Goal: Information Seeking & Learning: Understand process/instructions

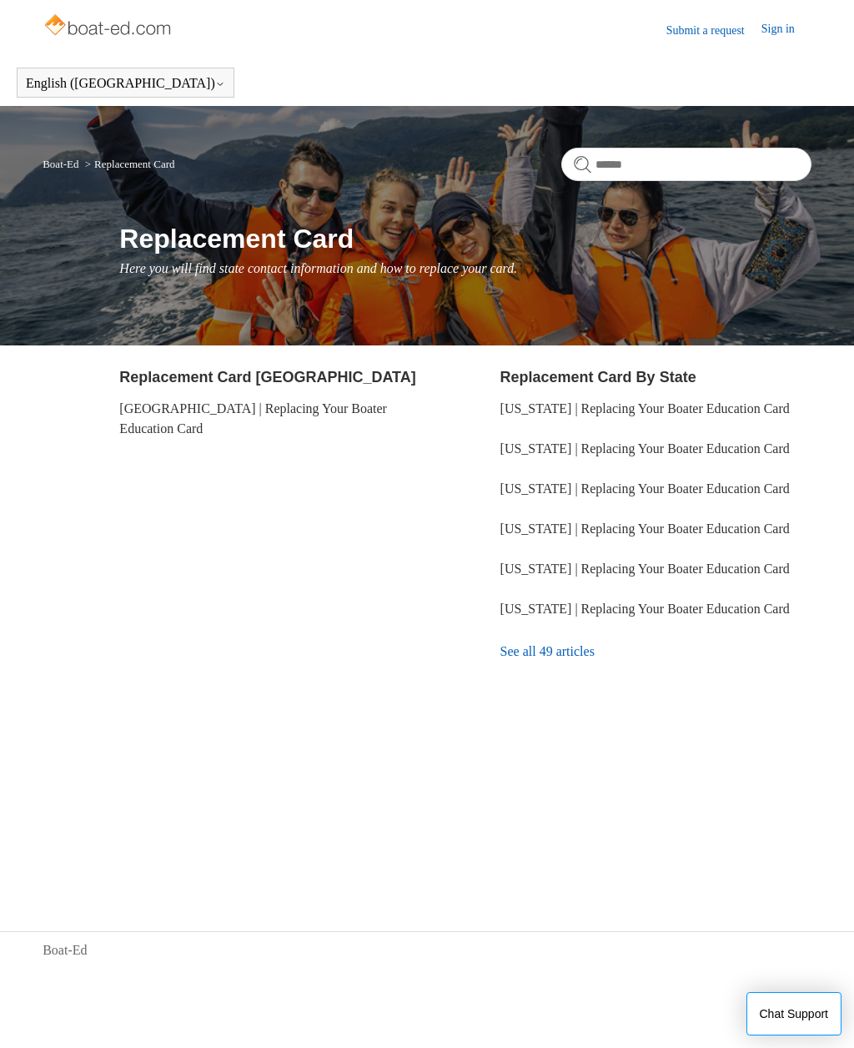
click at [587, 674] on link "See all 49 articles" at bounding box center [656, 651] width 311 height 45
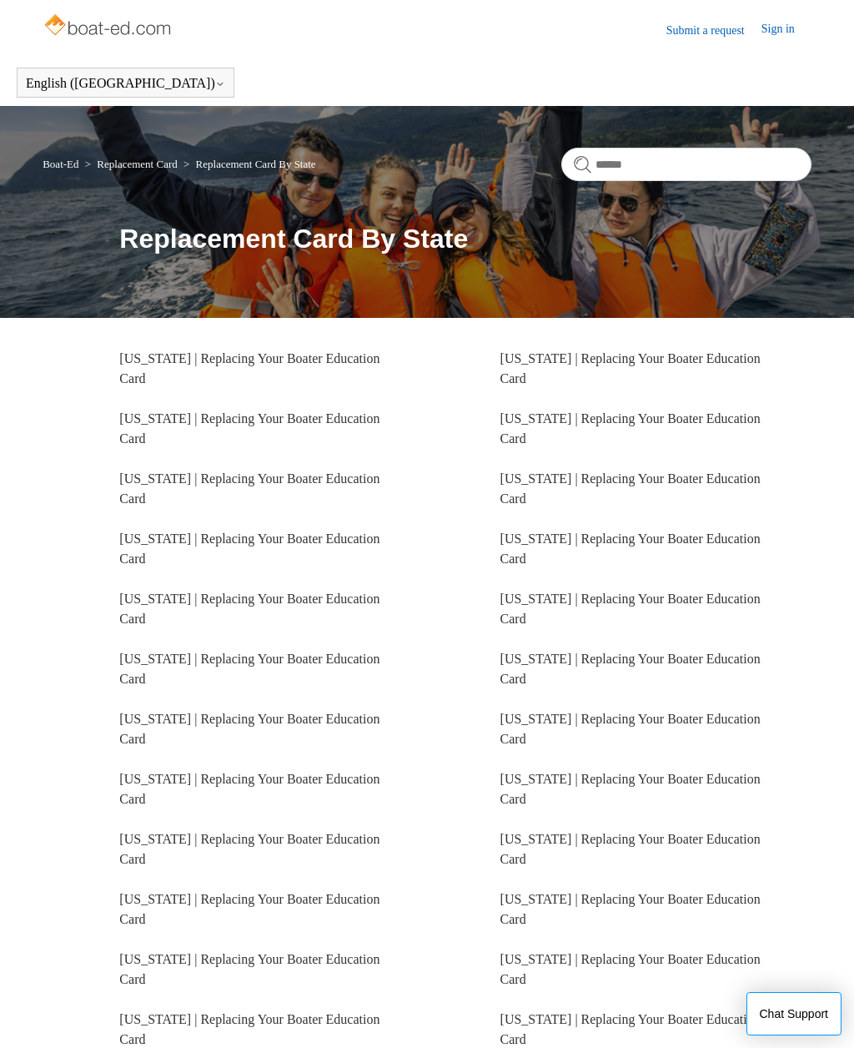
scroll to position [43, 0]
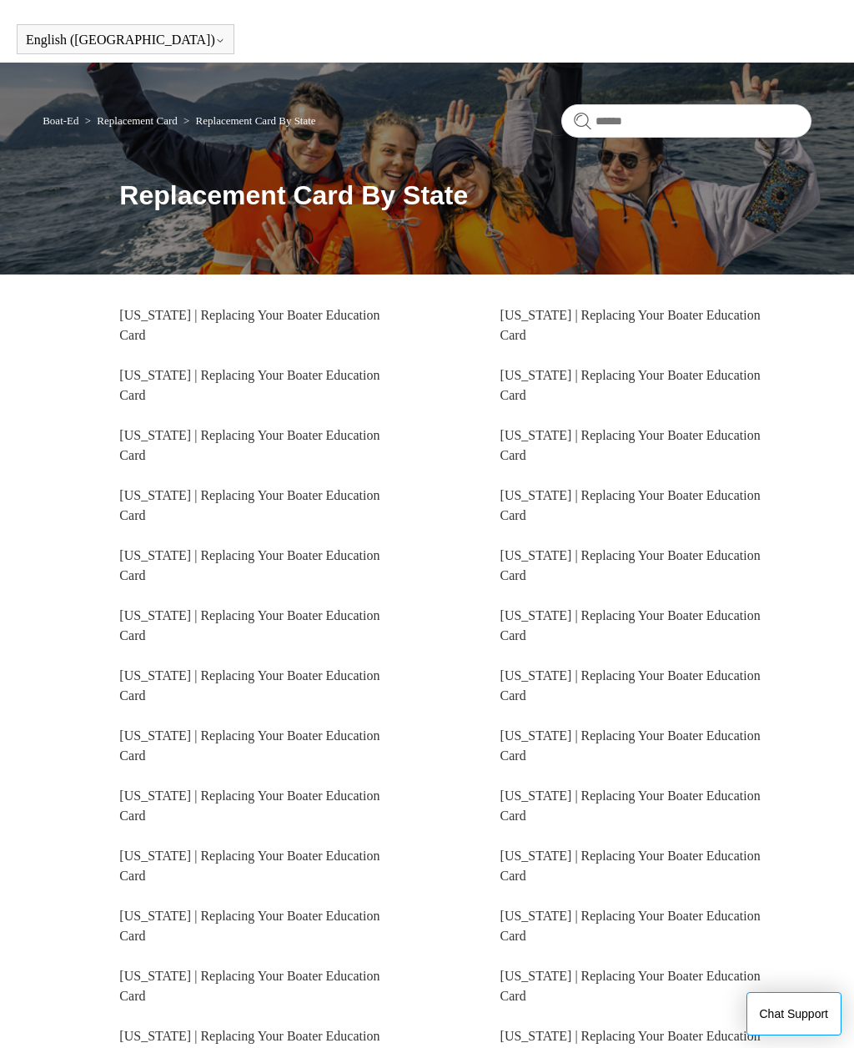
click at [291, 499] on link "[US_STATE] | Replacing Your Boater Education Card" at bounding box center [249, 505] width 260 height 34
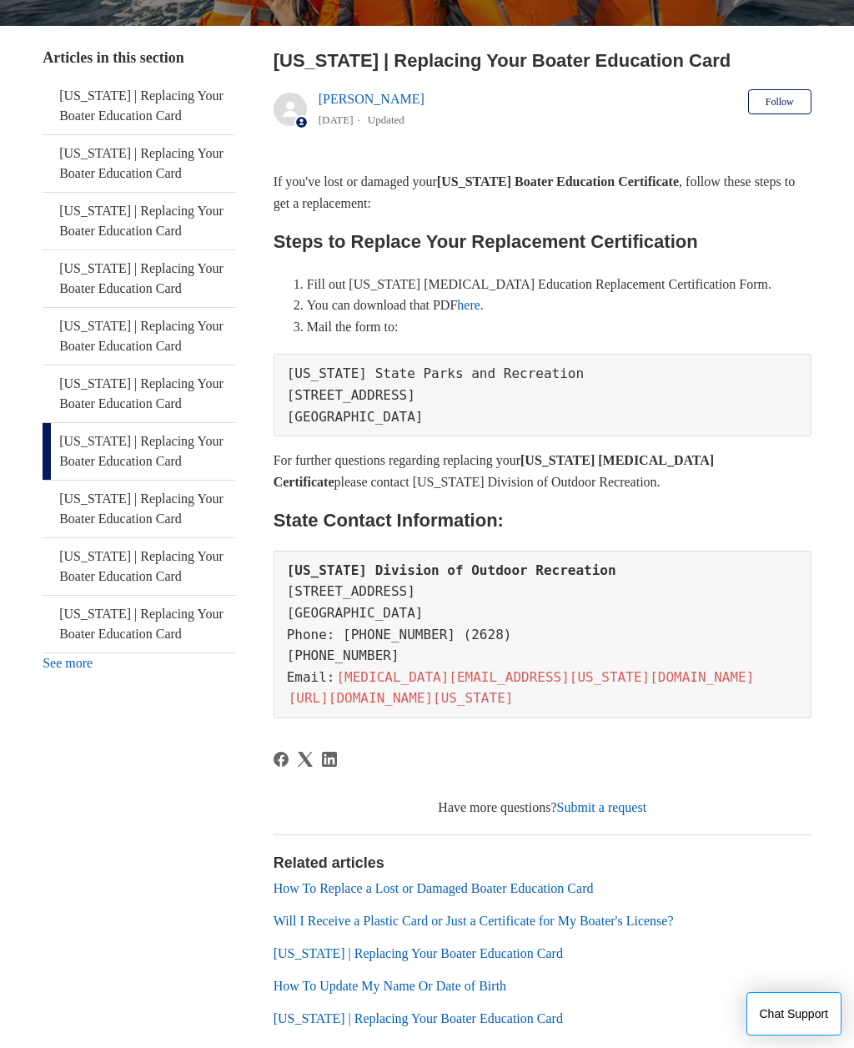
scroll to position [294, 0]
click at [686, 900] on ul "How To Replace a Lost or Damaged Boater Education Card Will I Receive a Plastic…" at bounding box center [543, 954] width 538 height 150
click at [672, 915] on link "Will I Receive a Plastic Card or Just a Certificate for My Boater's License?" at bounding box center [474, 922] width 401 height 14
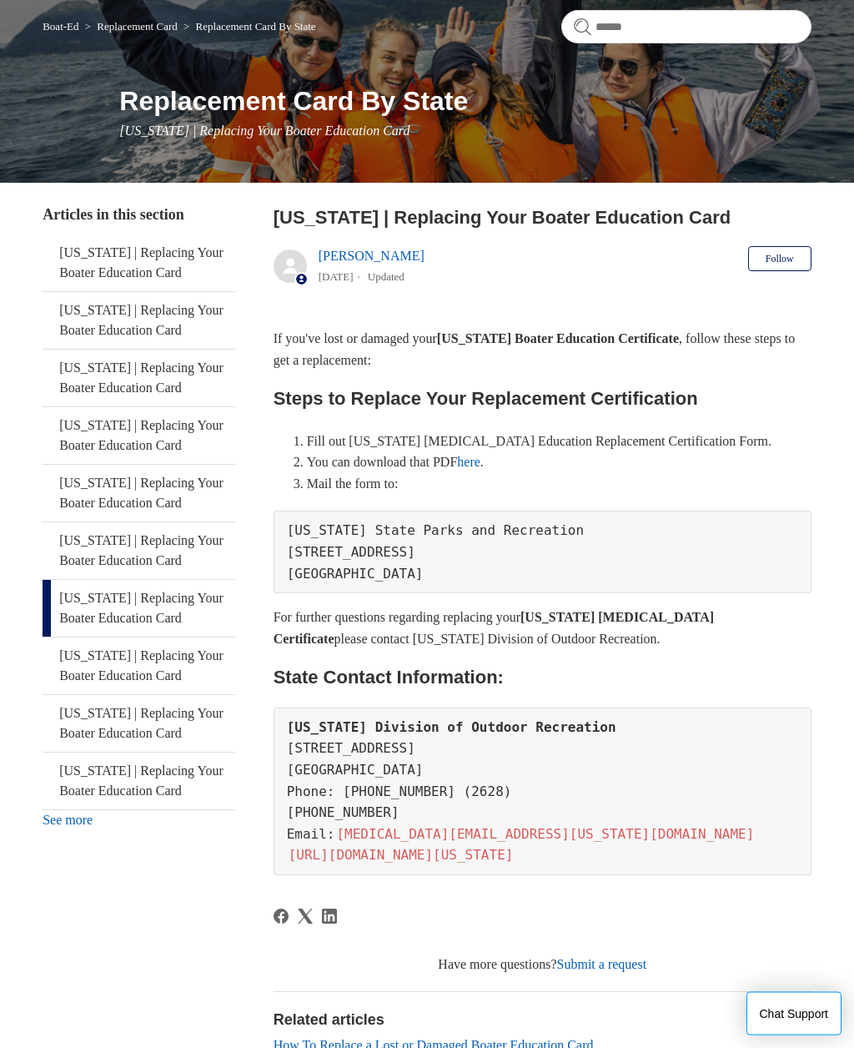
scroll to position [138, 0]
click at [481, 461] on link "here" at bounding box center [468, 462] width 23 height 14
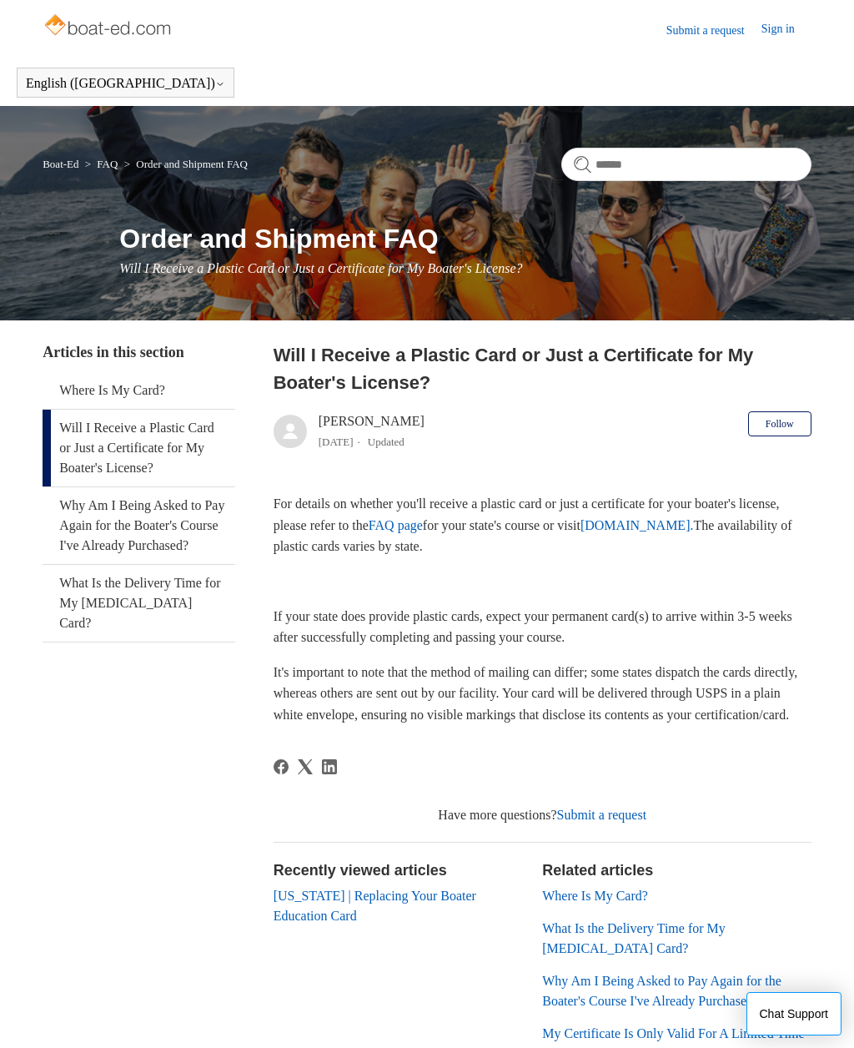
click at [423, 518] on link "FAQ page" at bounding box center [396, 525] width 54 height 14
